Goal: Task Accomplishment & Management: Use online tool/utility

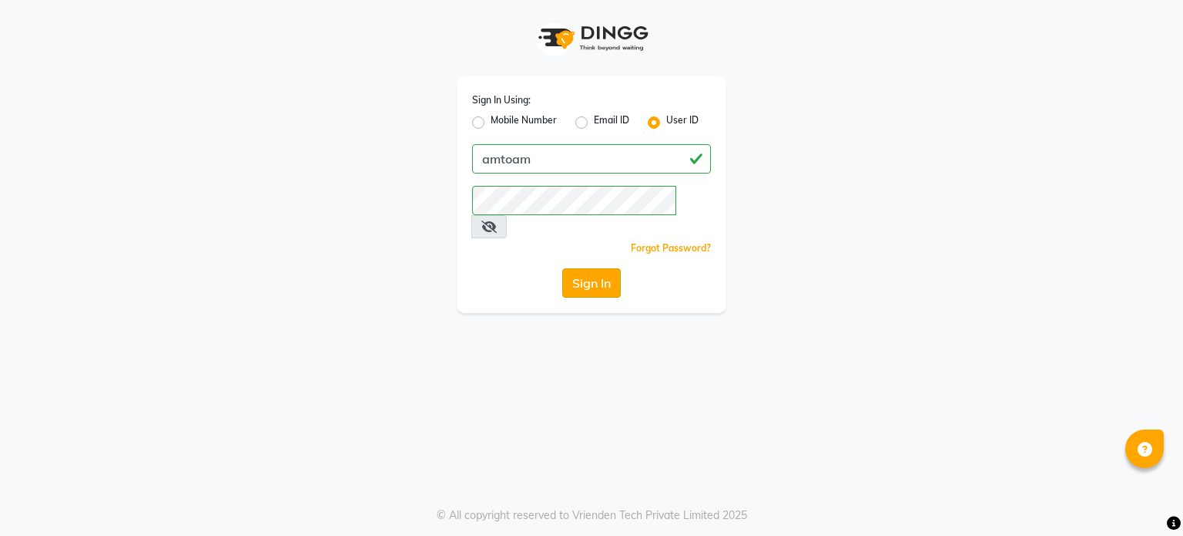
click at [598, 268] on button "Sign In" at bounding box center [591, 282] width 59 height 29
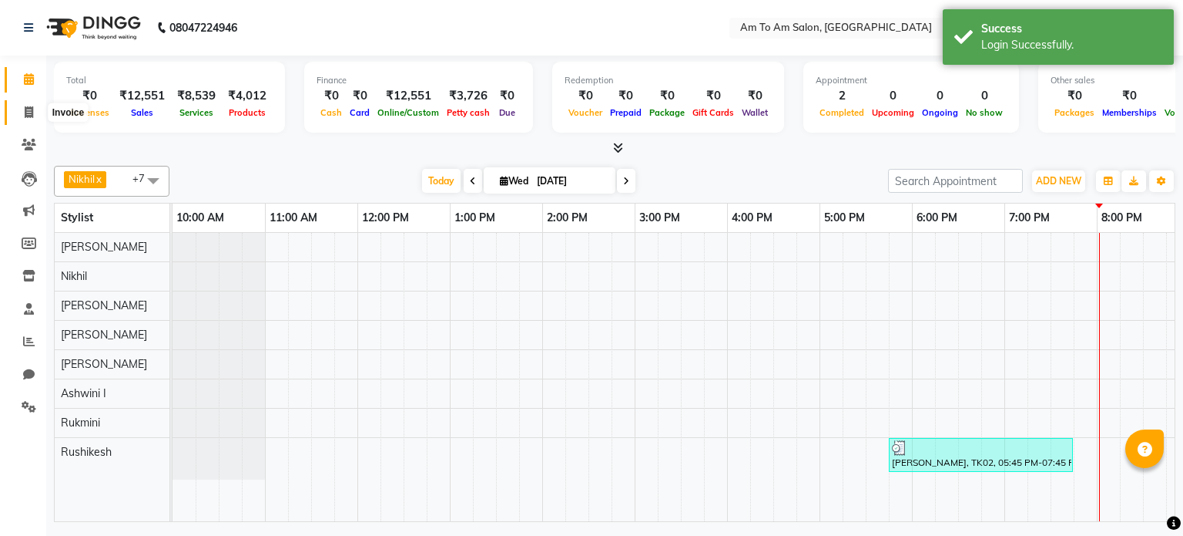
drag, startPoint x: 27, startPoint y: 116, endPoint x: 39, endPoint y: 116, distance: 11.6
click at [27, 116] on icon at bounding box center [29, 112] width 8 height 12
select select "6661"
select select "service"
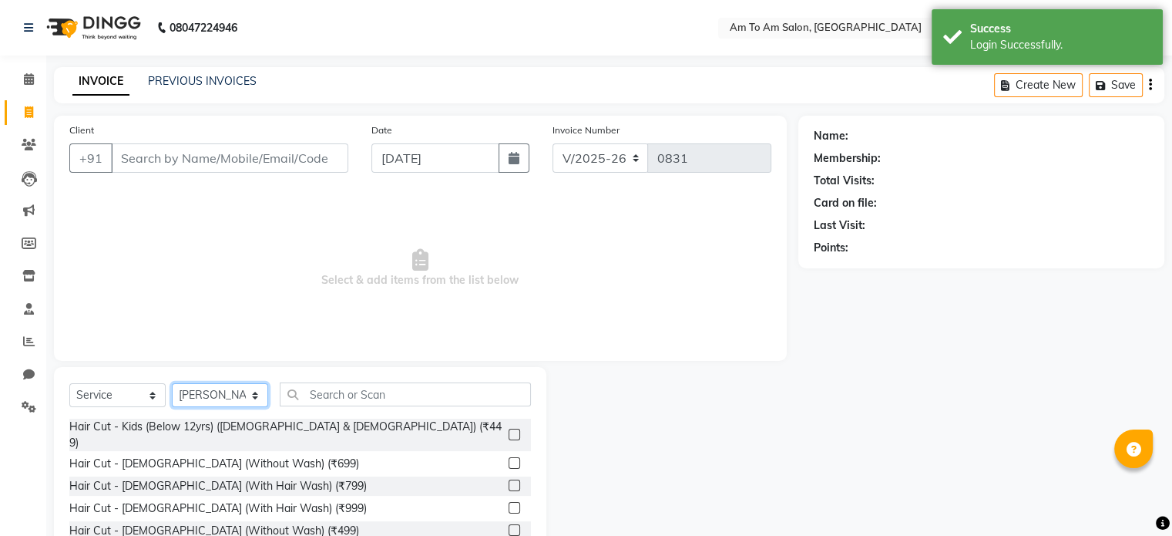
click at [247, 397] on select "Select Stylist [PERSON_NAME] I [PERSON_NAME] Mahi [PERSON_NAME] Poonam Mam [PER…" at bounding box center [220, 395] width 96 height 24
select select "51667"
click at [172, 384] on select "Select Stylist [PERSON_NAME] I [PERSON_NAME] Mahi [PERSON_NAME] Poonam Mam [PER…" at bounding box center [220, 395] width 96 height 24
click at [351, 394] on input "text" at bounding box center [405, 394] width 251 height 24
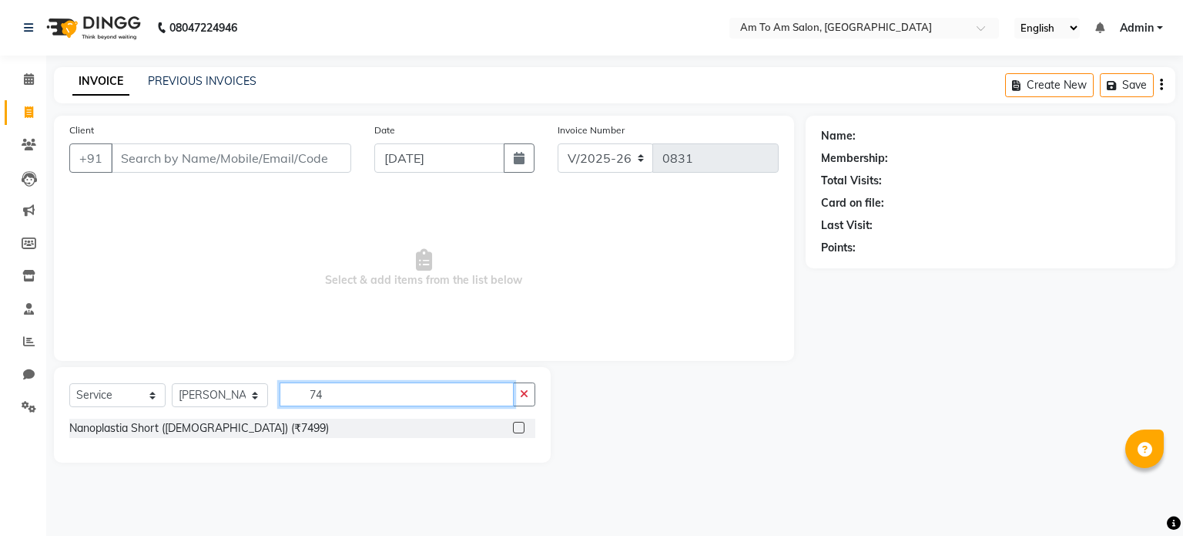
type input "7"
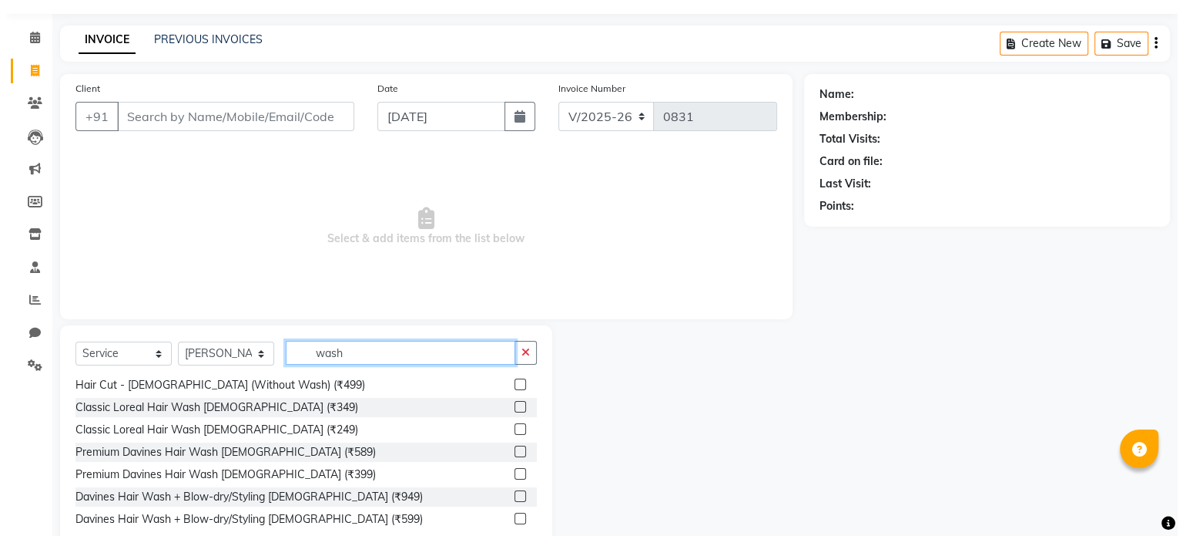
scroll to position [77, 0]
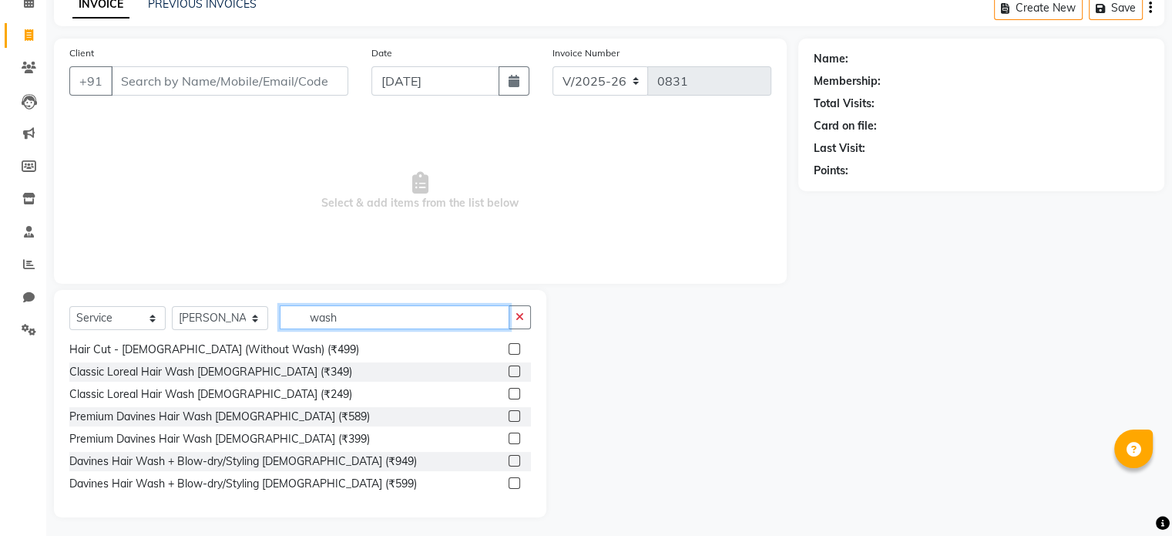
type input "wash"
click at [509, 459] on label at bounding box center [515, 461] width 12 height 12
click at [509, 459] on input "checkbox" at bounding box center [514, 461] width 10 height 10
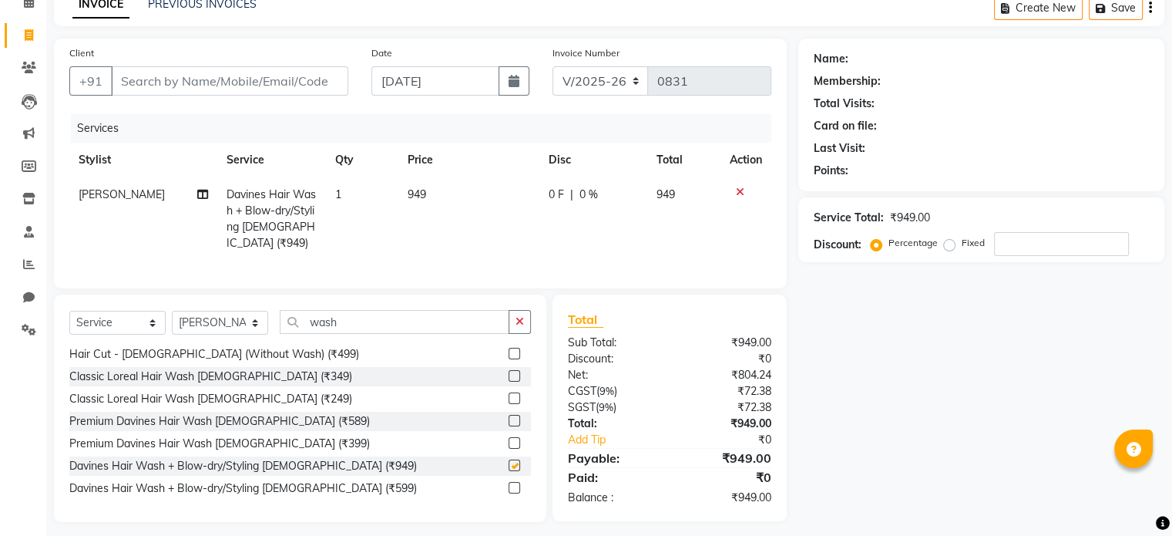
checkbox input "false"
click at [410, 191] on span "949" at bounding box center [417, 194] width 18 height 14
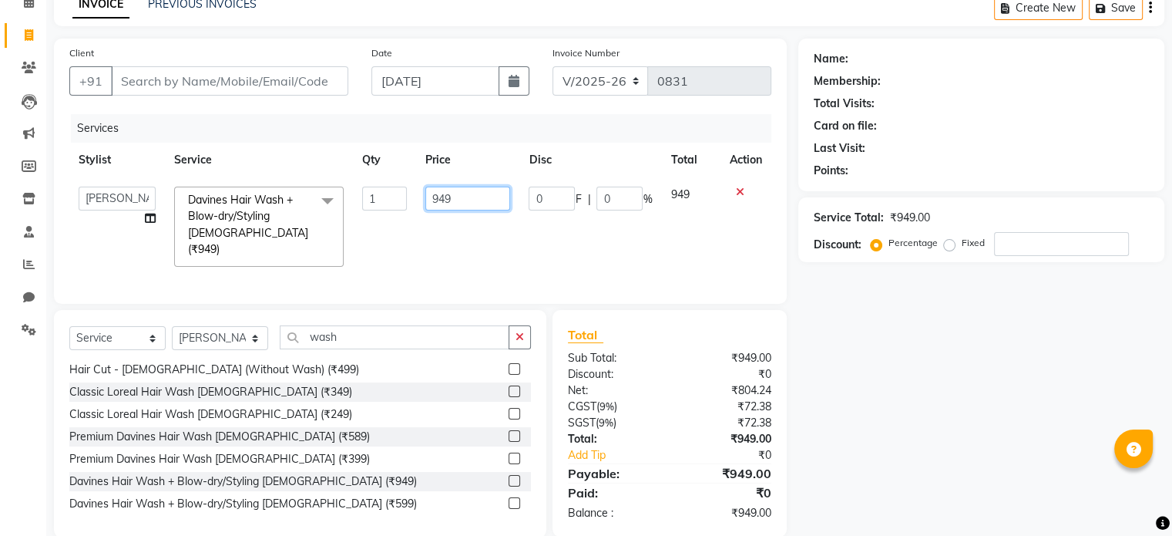
click at [462, 196] on input "949" at bounding box center [467, 198] width 85 height 24
type input "9"
type input "750"
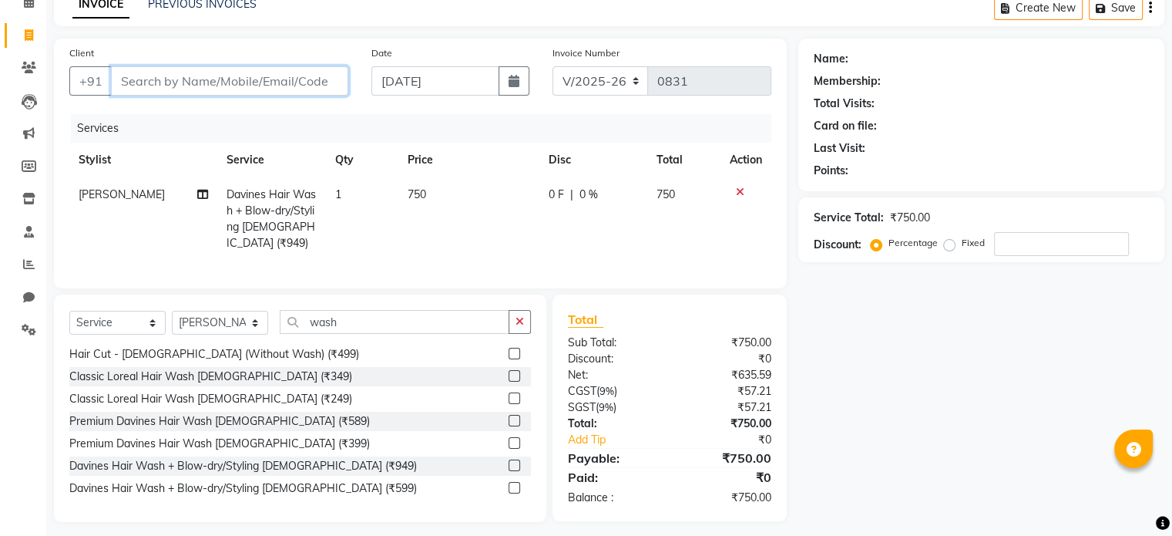
click at [235, 76] on input "Client" at bounding box center [229, 80] width 237 height 29
type input "8"
type input "0"
type input "8764419564"
click at [320, 76] on span "Add Client" at bounding box center [308, 80] width 61 height 15
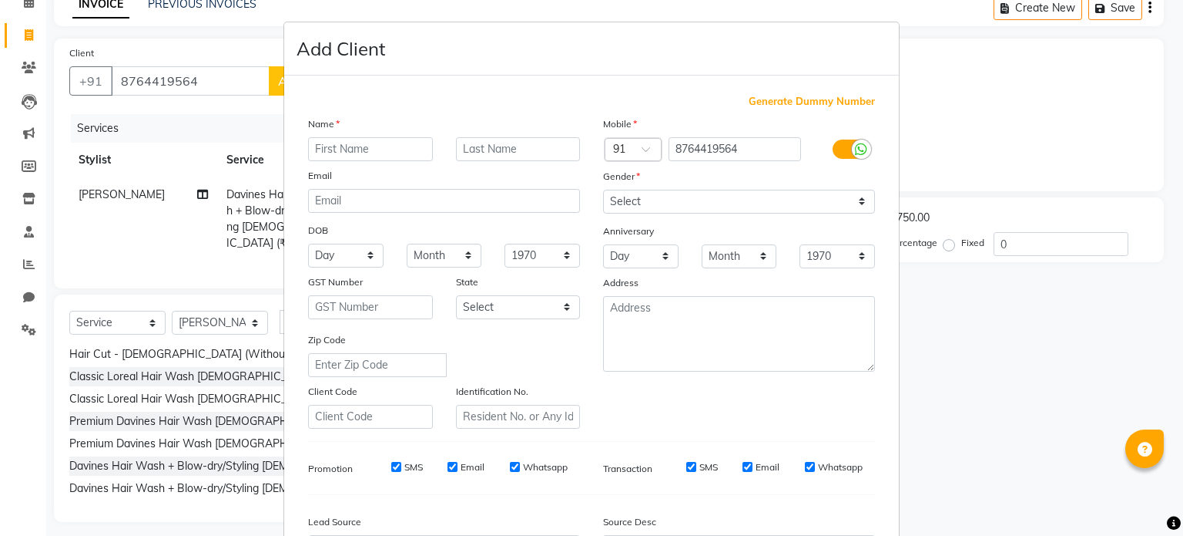
click at [337, 149] on input "text" at bounding box center [370, 149] width 125 height 24
click at [487, 148] on input "text" at bounding box center [518, 149] width 125 height 24
click at [339, 151] on input "Harsh" at bounding box center [370, 149] width 125 height 24
type input "[PERSON_NAME]"
click at [464, 147] on input "text" at bounding box center [518, 149] width 125 height 24
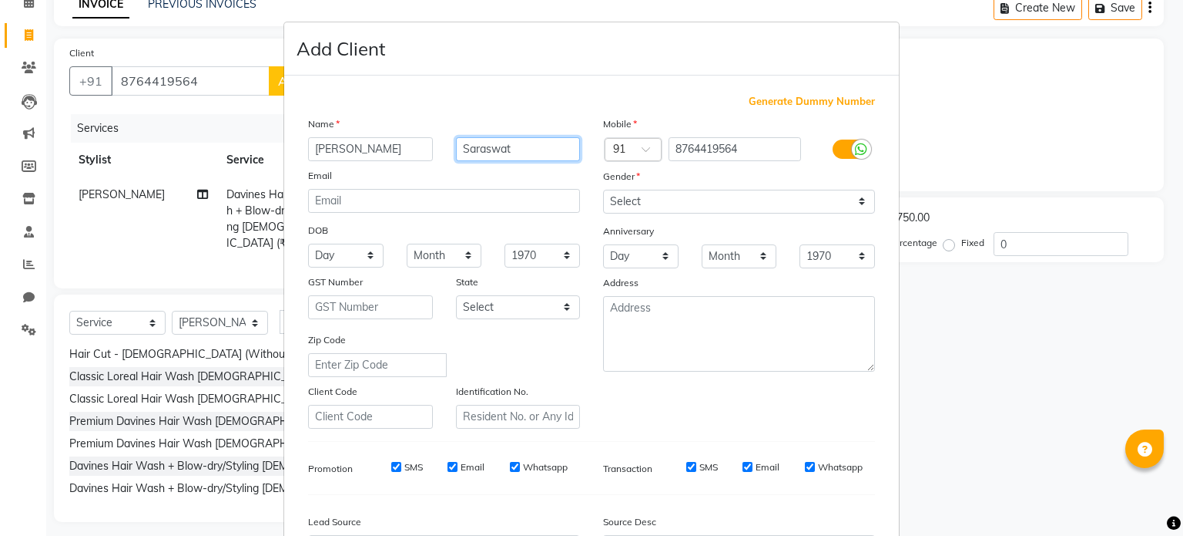
type input "Saraswat"
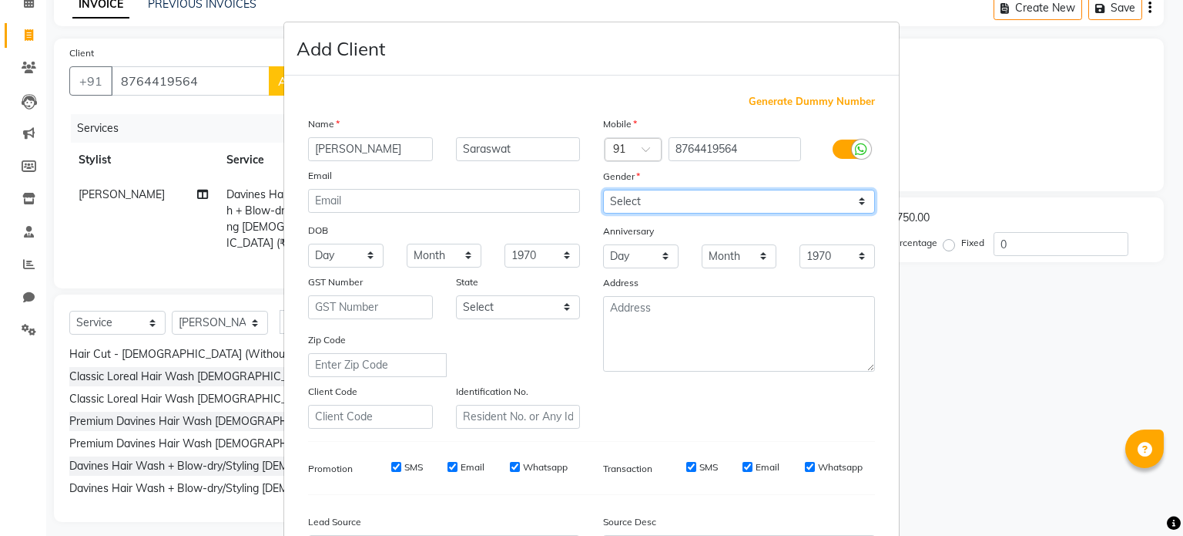
click at [814, 212] on select "Select [DEMOGRAPHIC_DATA] [DEMOGRAPHIC_DATA] Other Prefer Not To Say" at bounding box center [739, 202] width 272 height 24
select select "[DEMOGRAPHIC_DATA]"
click at [603, 190] on select "Select [DEMOGRAPHIC_DATA] [DEMOGRAPHIC_DATA] Other Prefer Not To Say" at bounding box center [739, 202] width 272 height 24
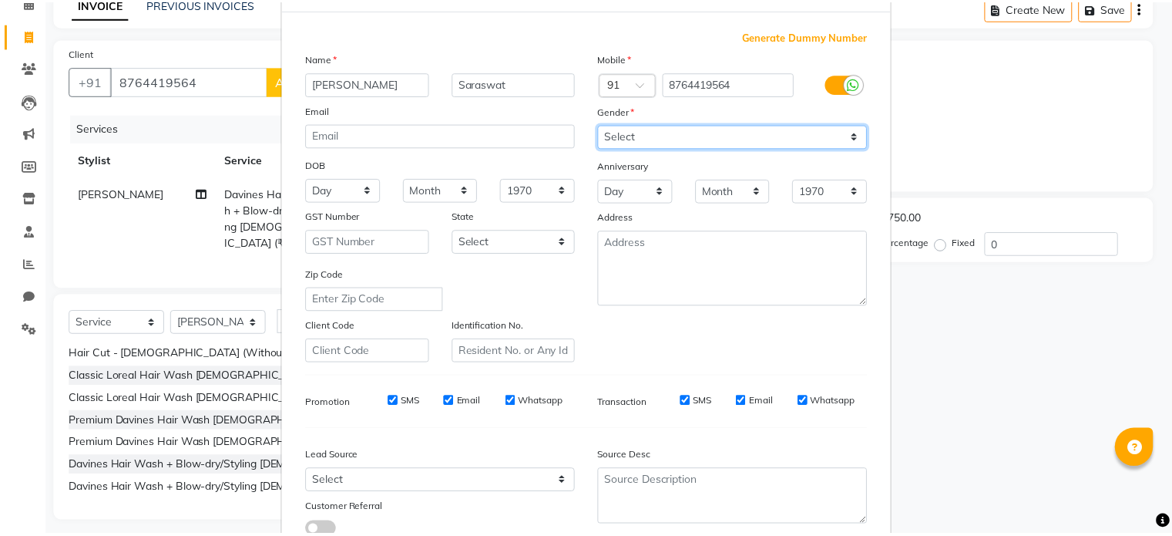
scroll to position [183, 0]
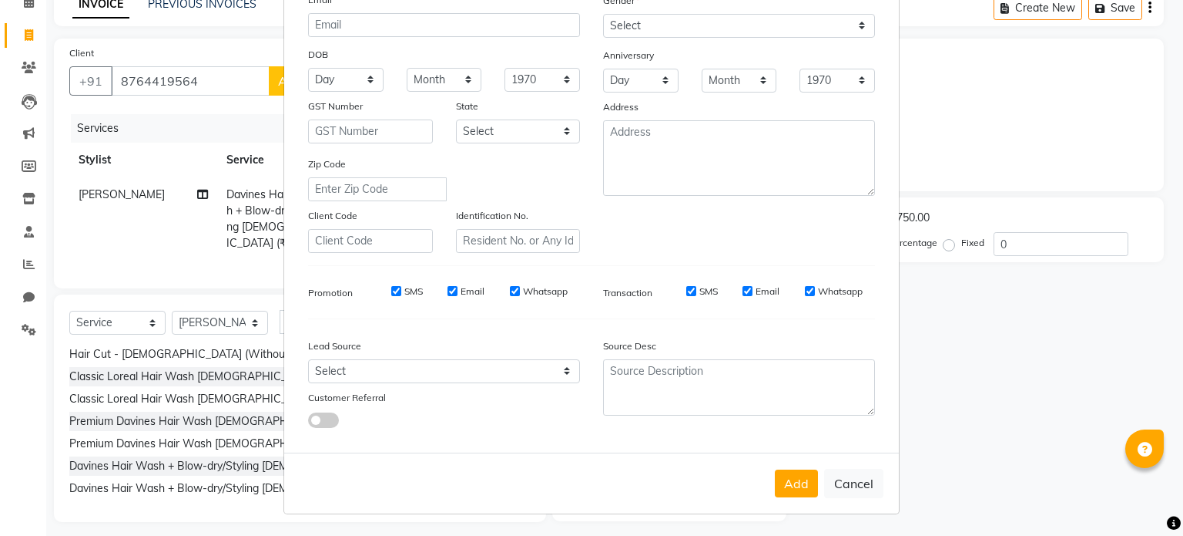
click at [794, 482] on button "Add" at bounding box center [796, 483] width 43 height 28
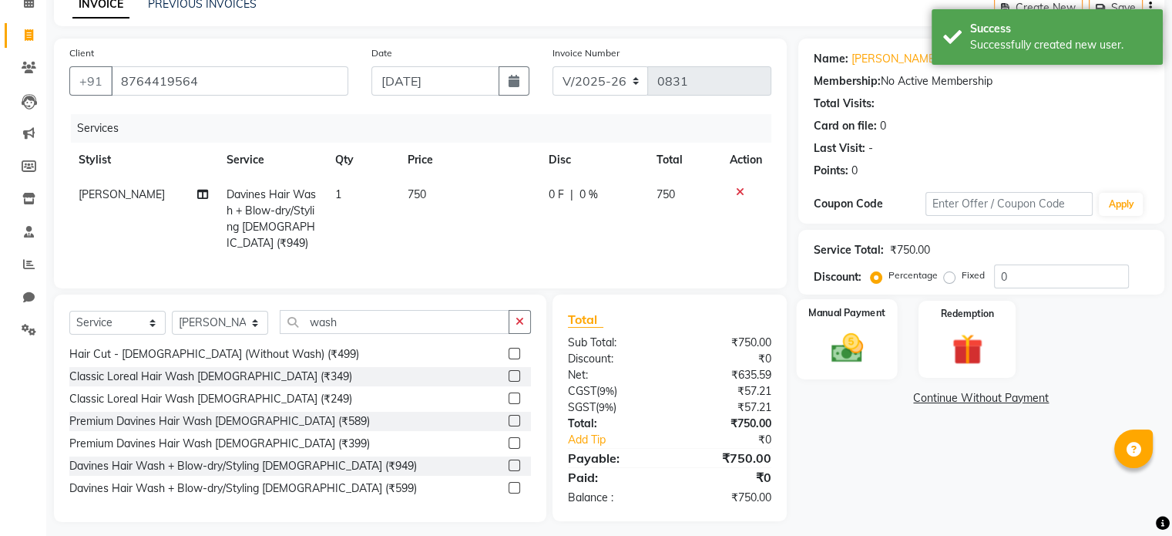
click at [851, 340] on img at bounding box center [847, 348] width 52 height 37
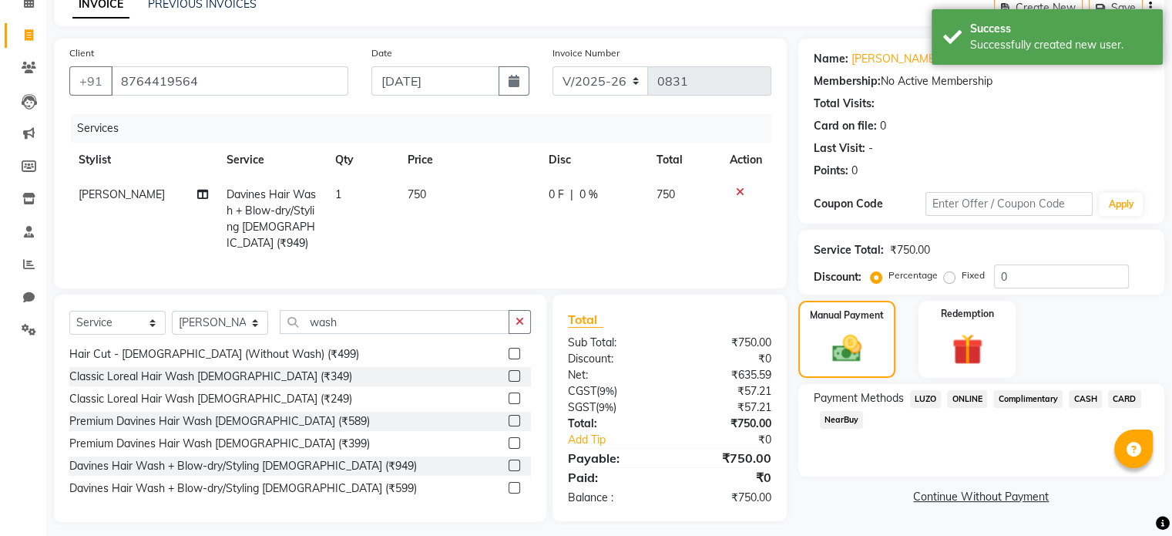
click at [977, 398] on span "ONLINE" at bounding box center [967, 399] width 40 height 18
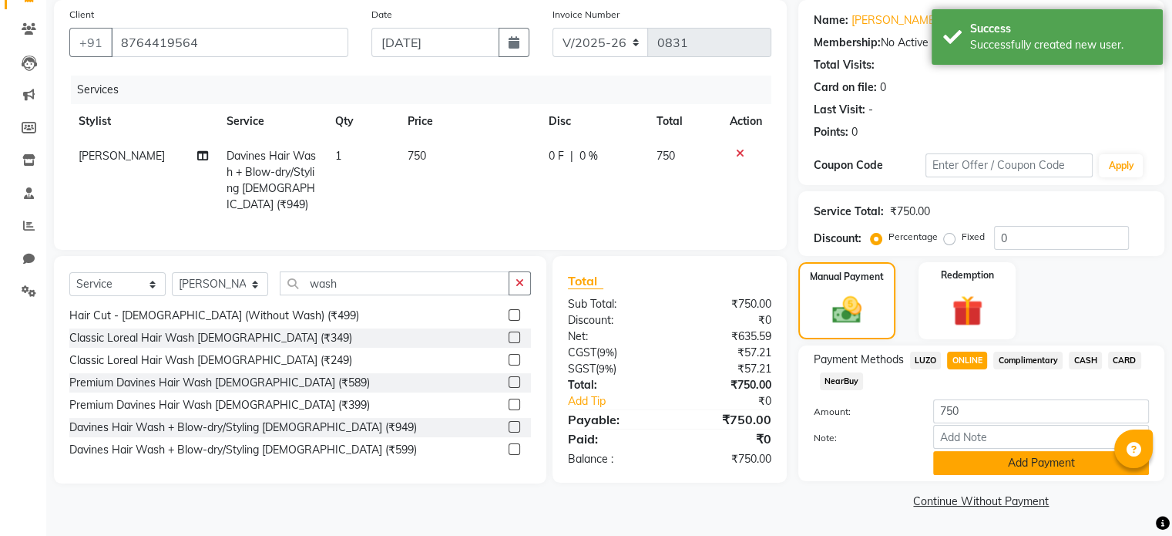
click at [1040, 458] on button "Add Payment" at bounding box center [1041, 463] width 216 height 24
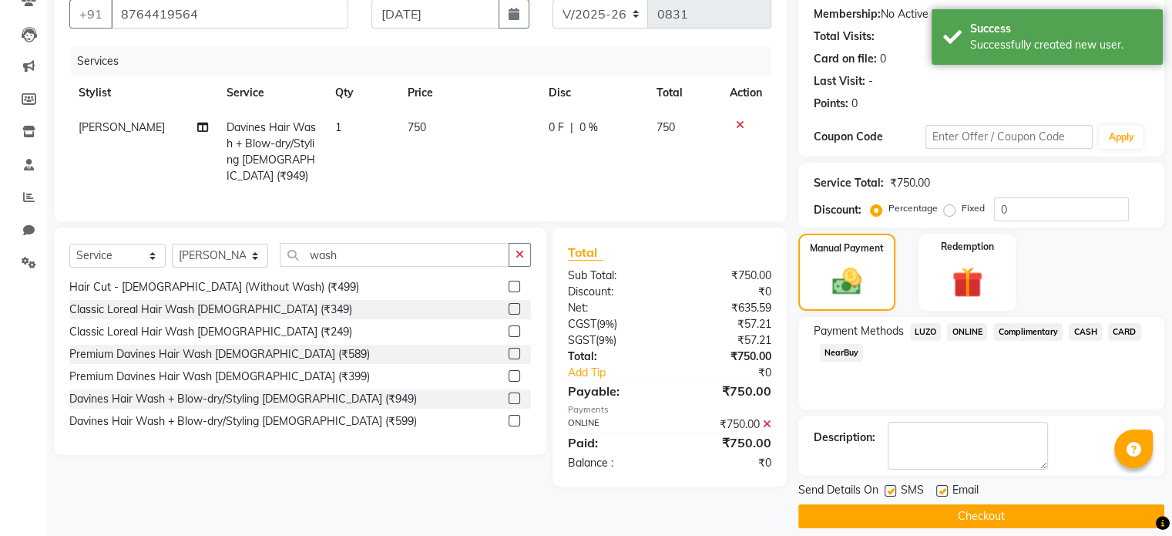
scroll to position [158, 0]
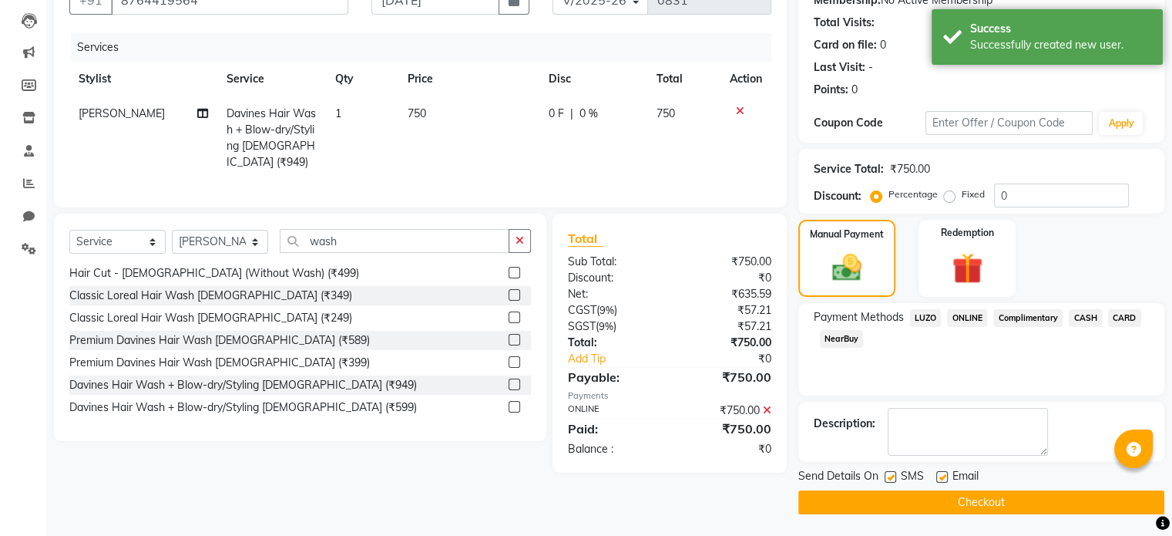
click at [1036, 502] on button "Checkout" at bounding box center [981, 502] width 366 height 24
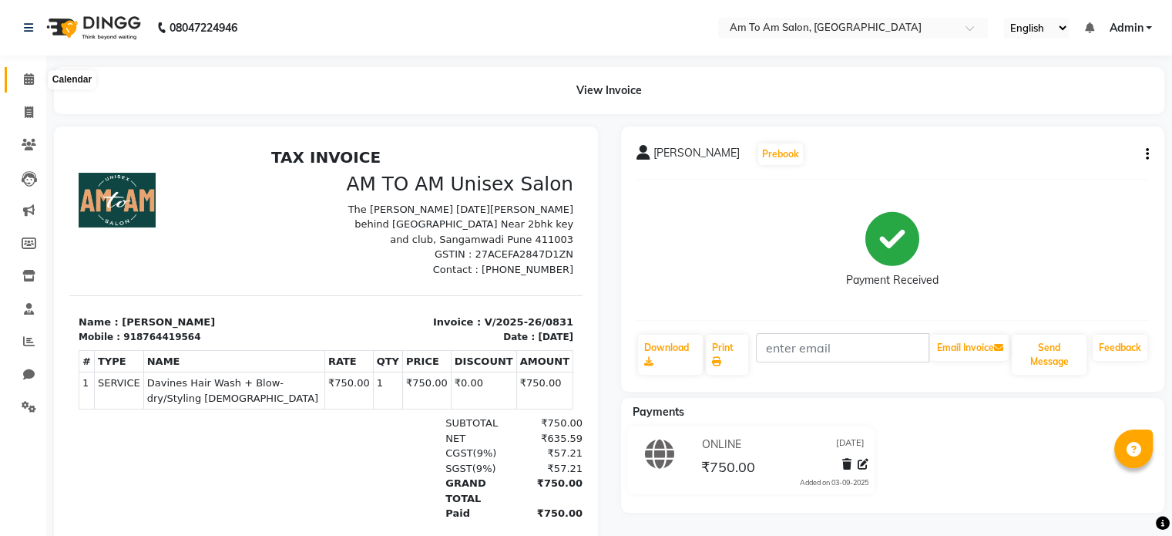
click at [25, 76] on icon at bounding box center [29, 79] width 10 height 12
